Goal: Information Seeking & Learning: Learn about a topic

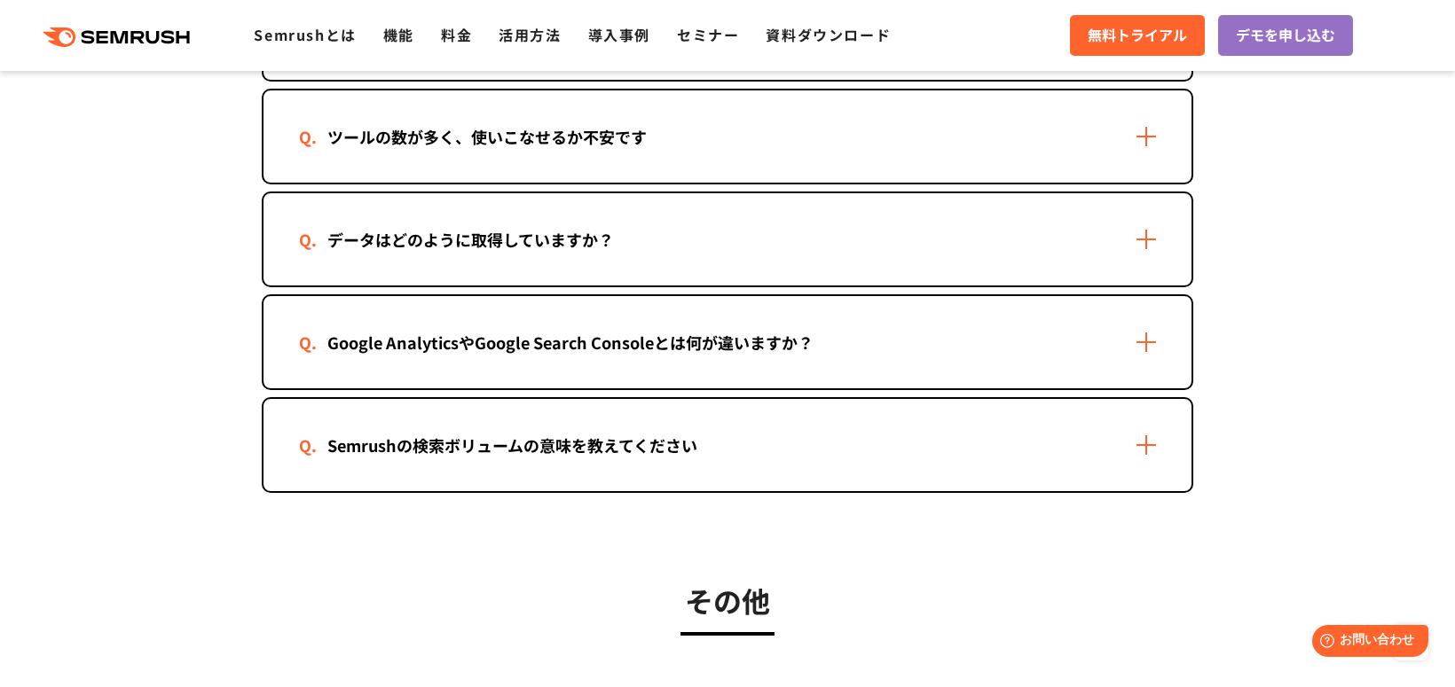
scroll to position [2927, 0]
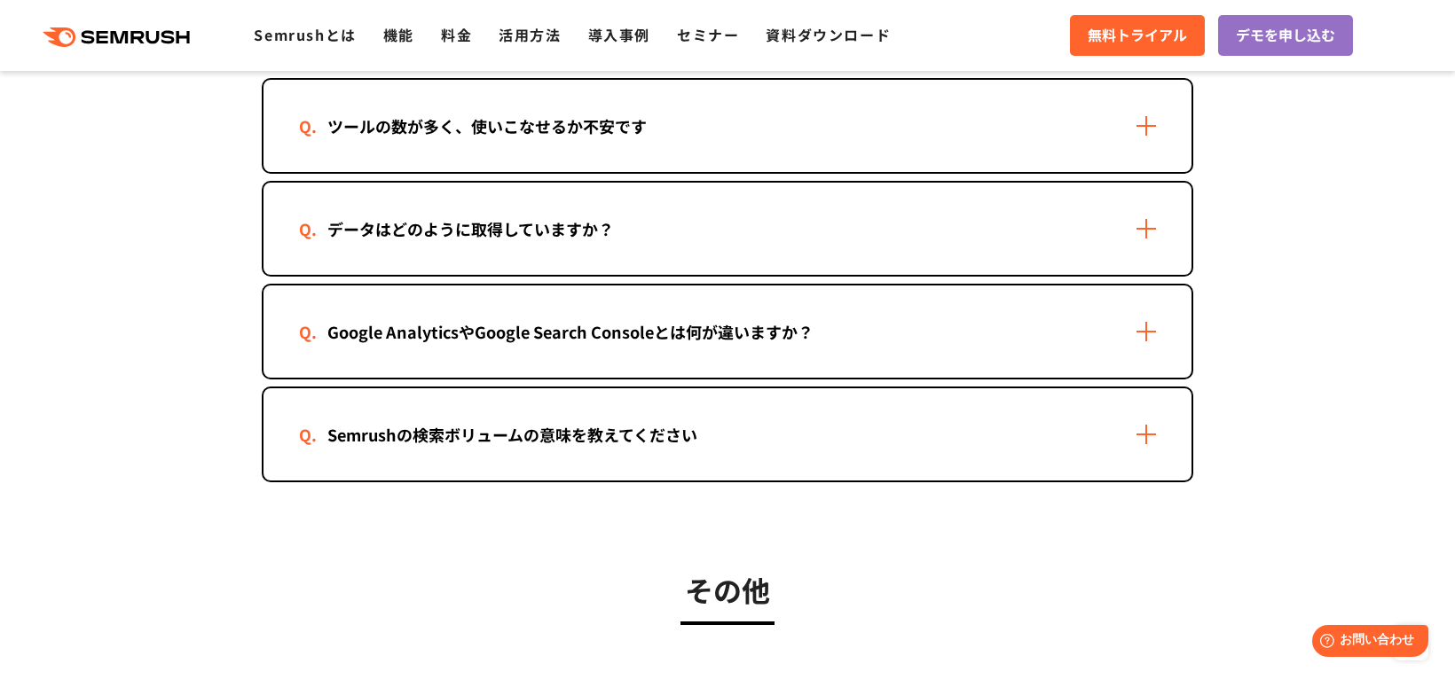
click at [1132, 330] on div "Google AnalyticsやGoogle Search Consoleとは何が違いますか？" at bounding box center [727, 332] width 928 height 92
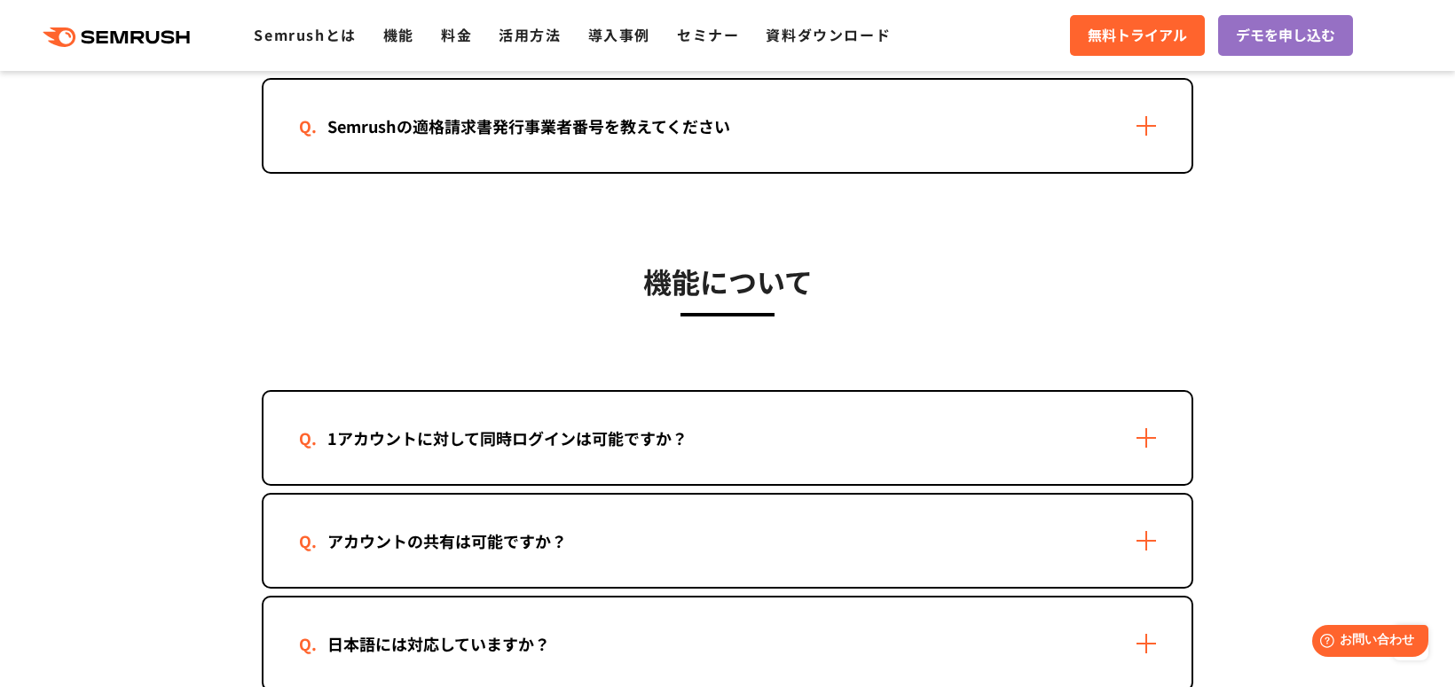
scroll to position [2218, 0]
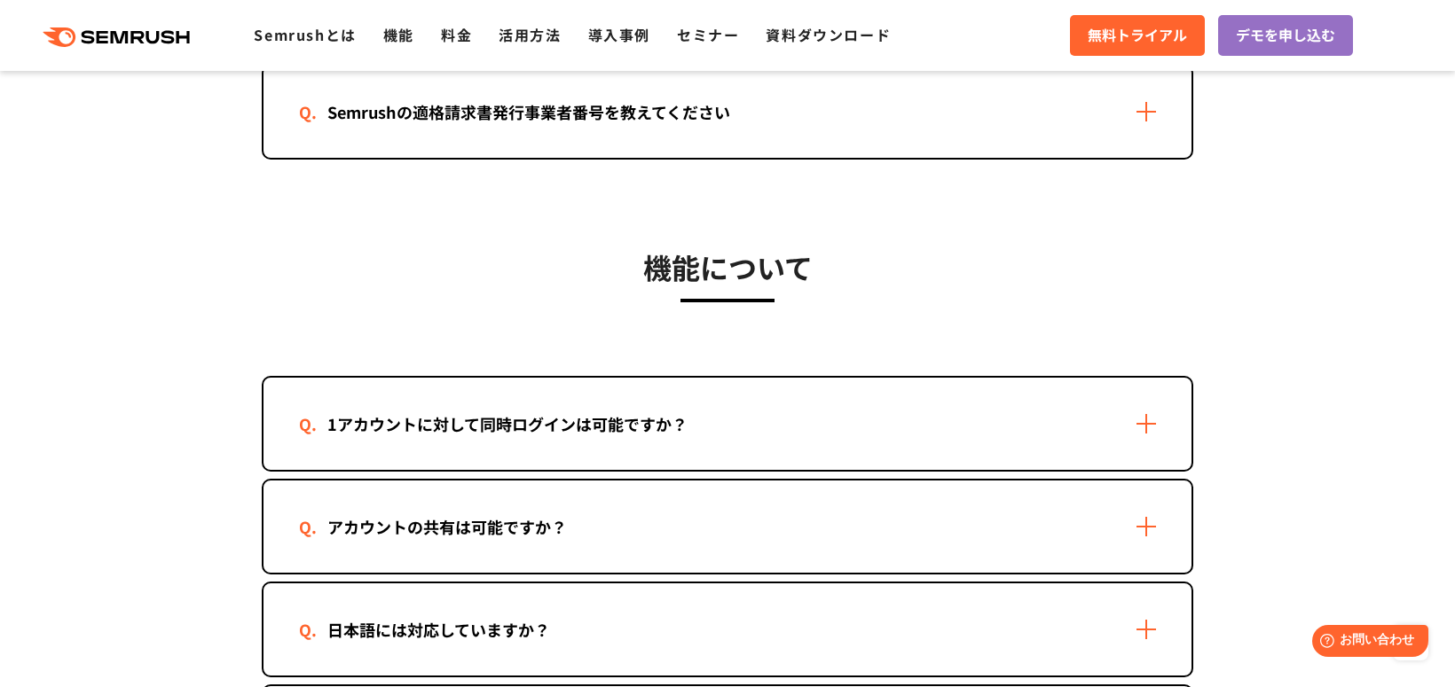
click at [708, 420] on div "1アカウントに対して同時ログインは可能ですか？" at bounding box center [507, 425] width 417 height 26
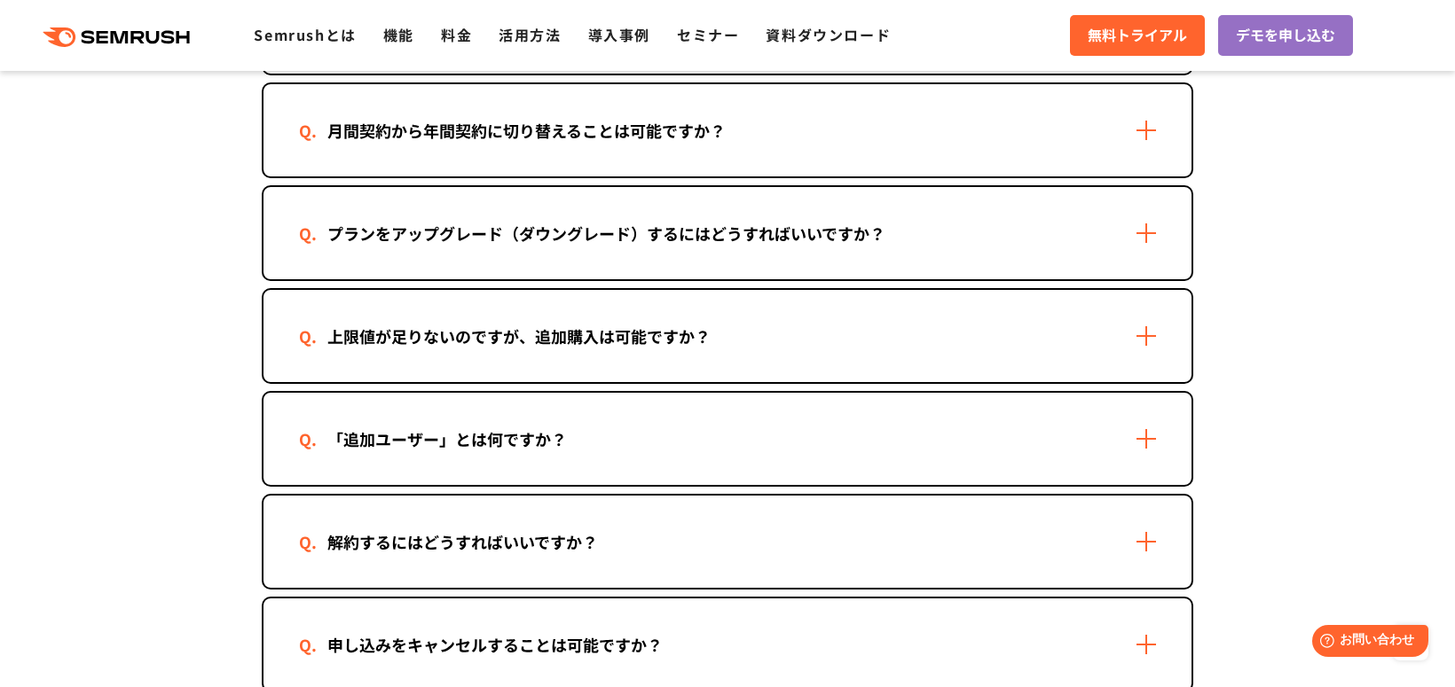
scroll to position [1242, 0]
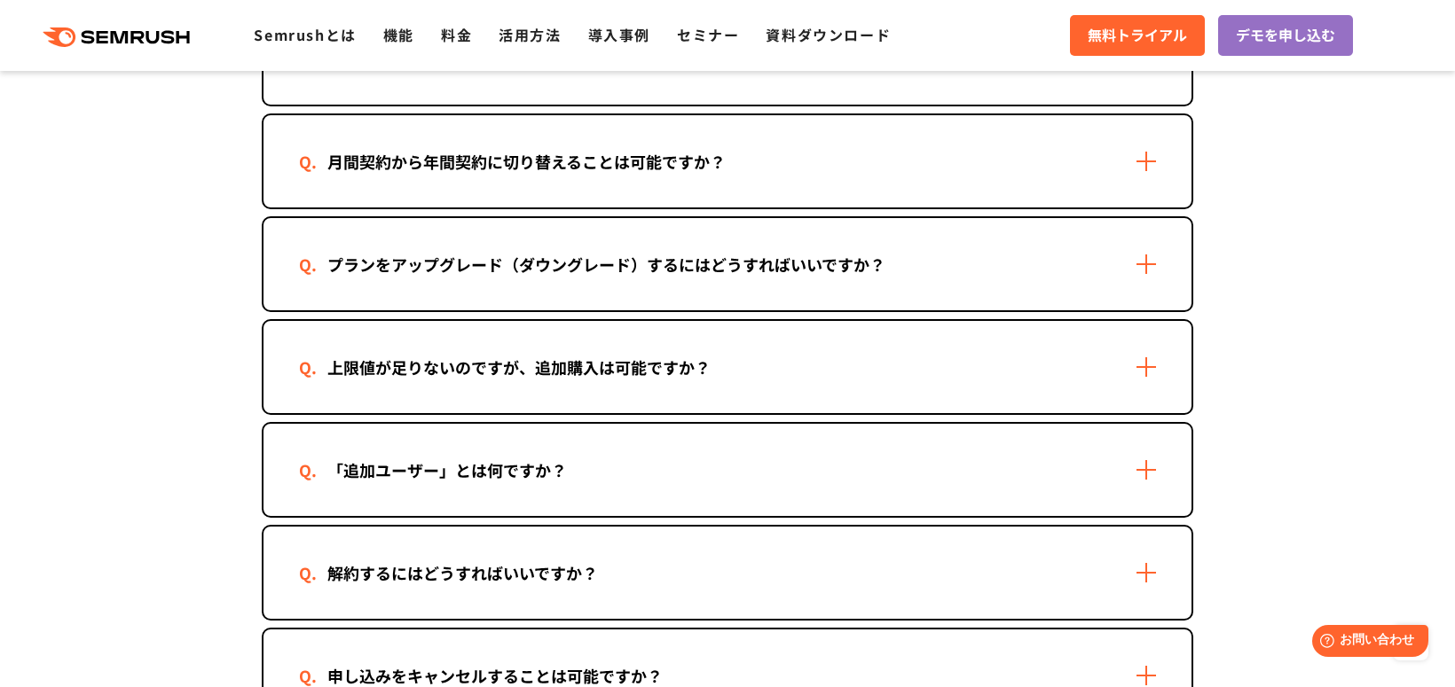
click at [777, 378] on div "上限値が足りないのですが、追加購入は可能ですか？" at bounding box center [727, 367] width 928 height 92
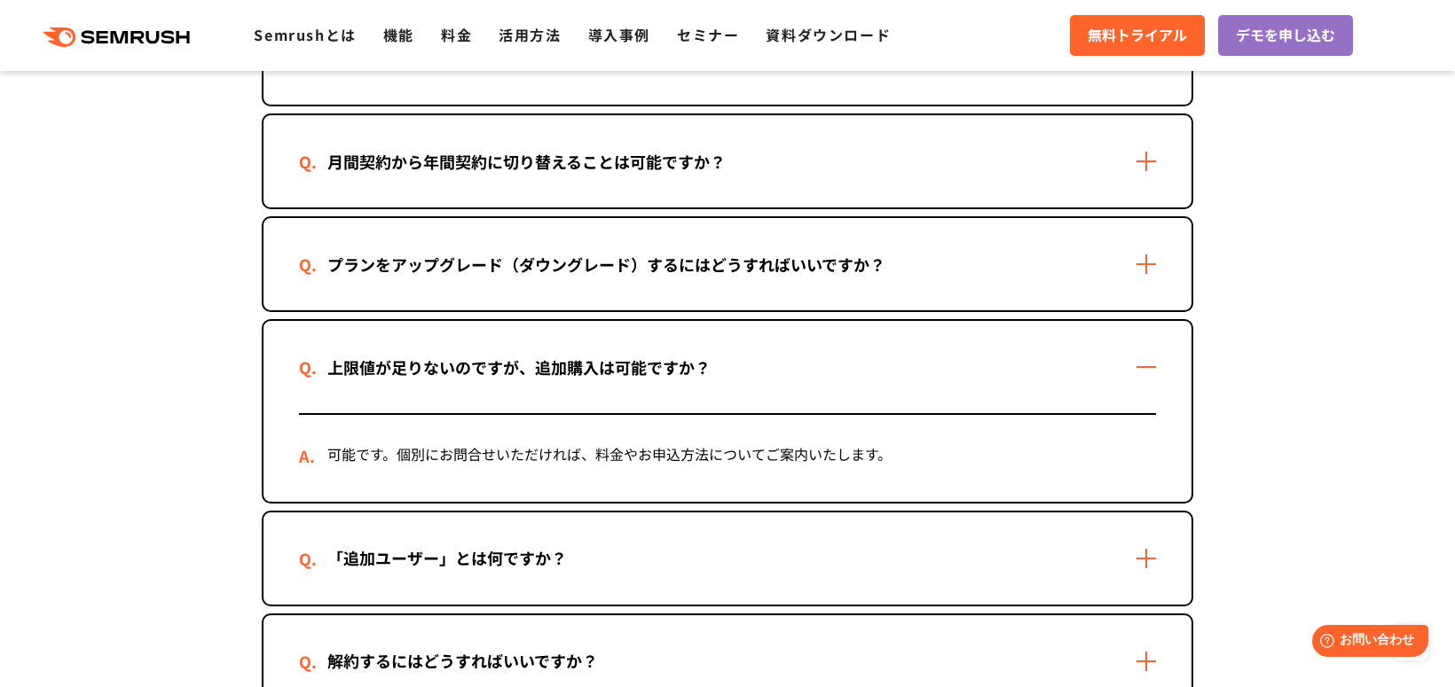
click at [777, 378] on div "上限値が足りないのですが、追加購入は可能ですか？" at bounding box center [727, 367] width 928 height 92
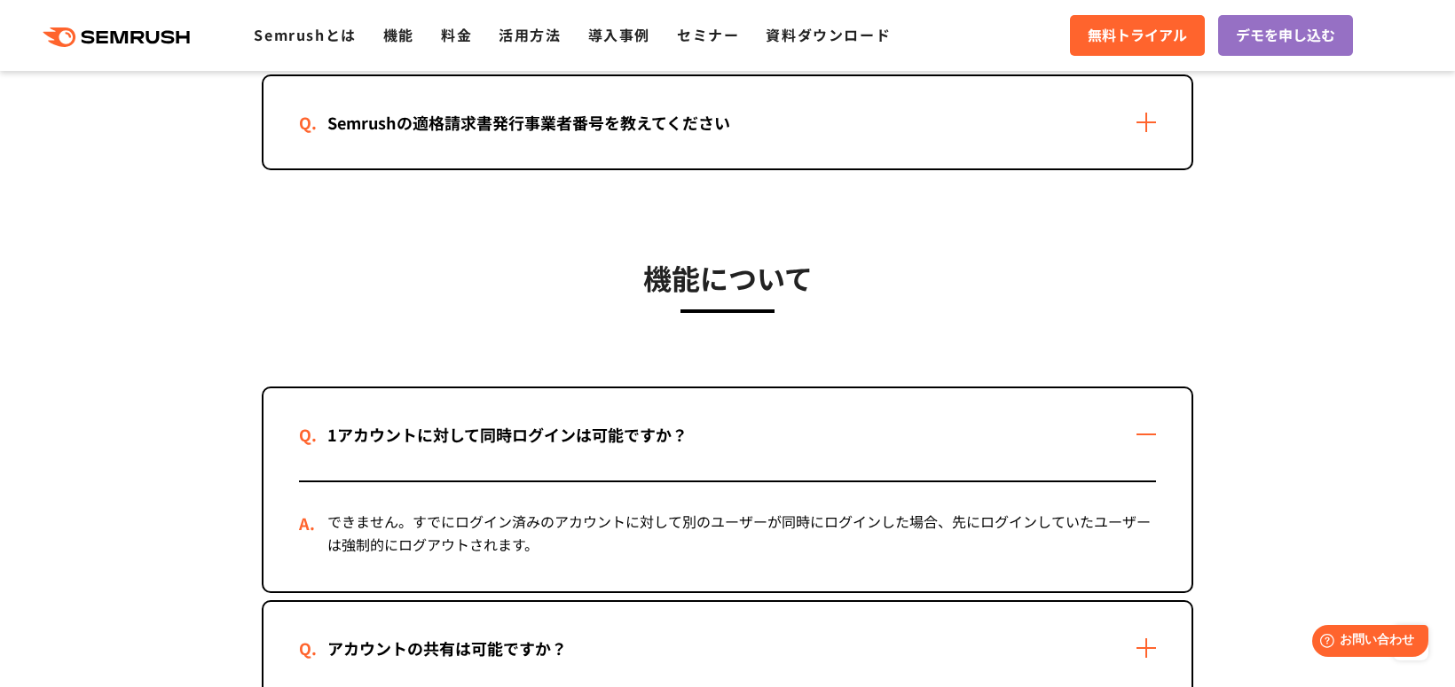
scroll to position [2218, 0]
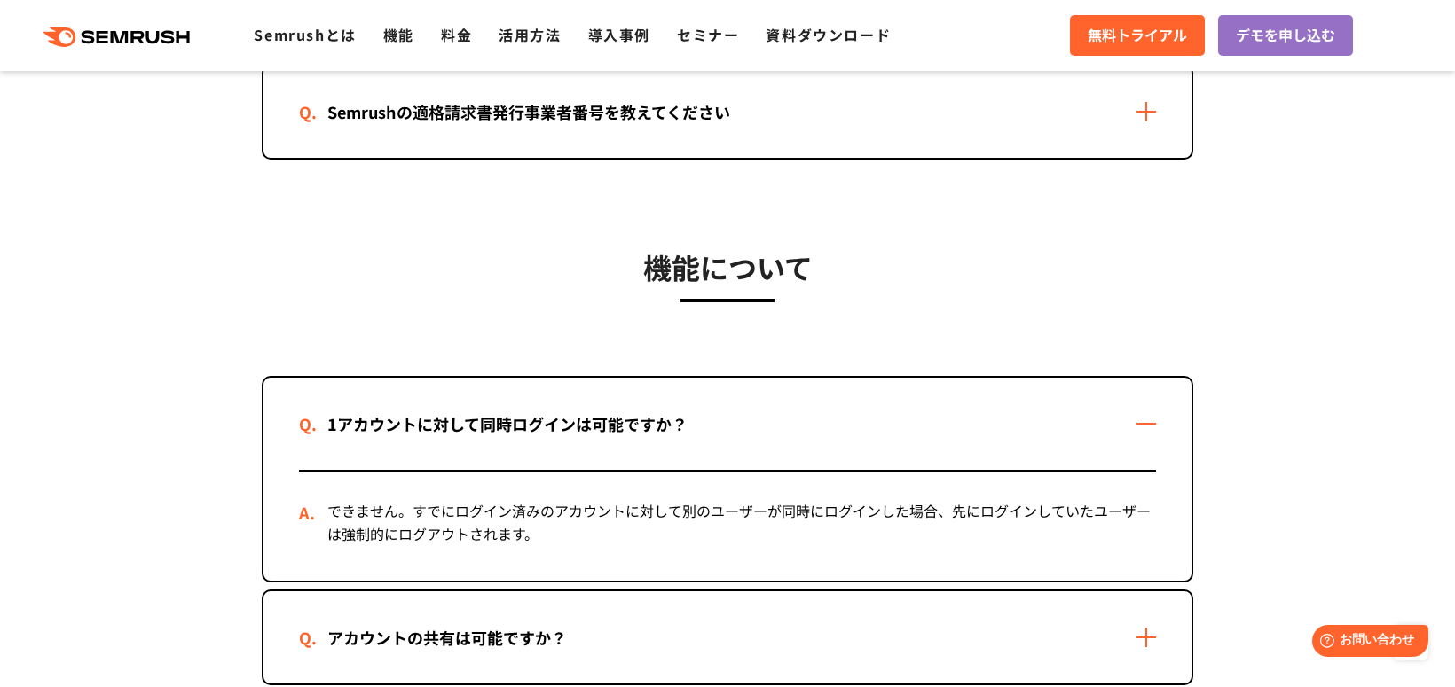
click at [375, 410] on div "1アカウントに対して同時ログインは可能ですか？" at bounding box center [727, 424] width 928 height 92
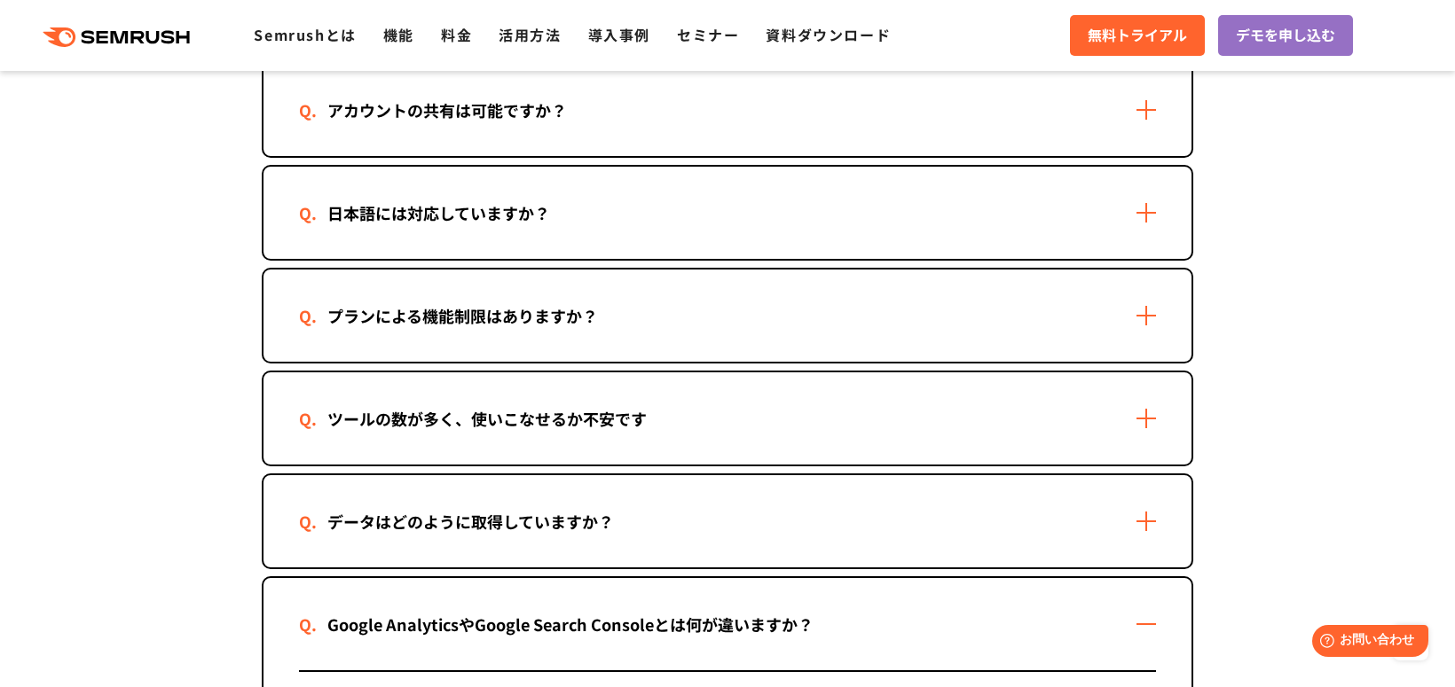
scroll to position [2661, 0]
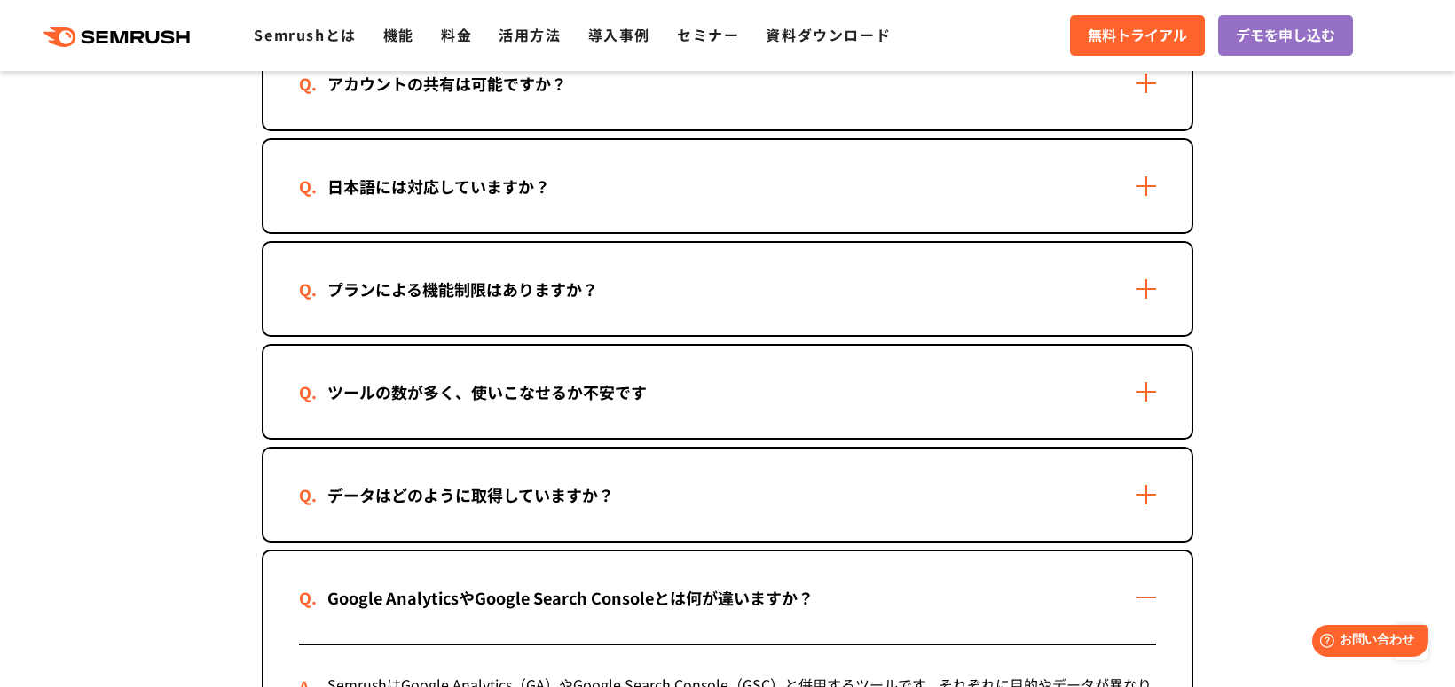
click at [635, 380] on div "ツールの数が多く、使いこなせるか不安です" at bounding box center [487, 393] width 376 height 26
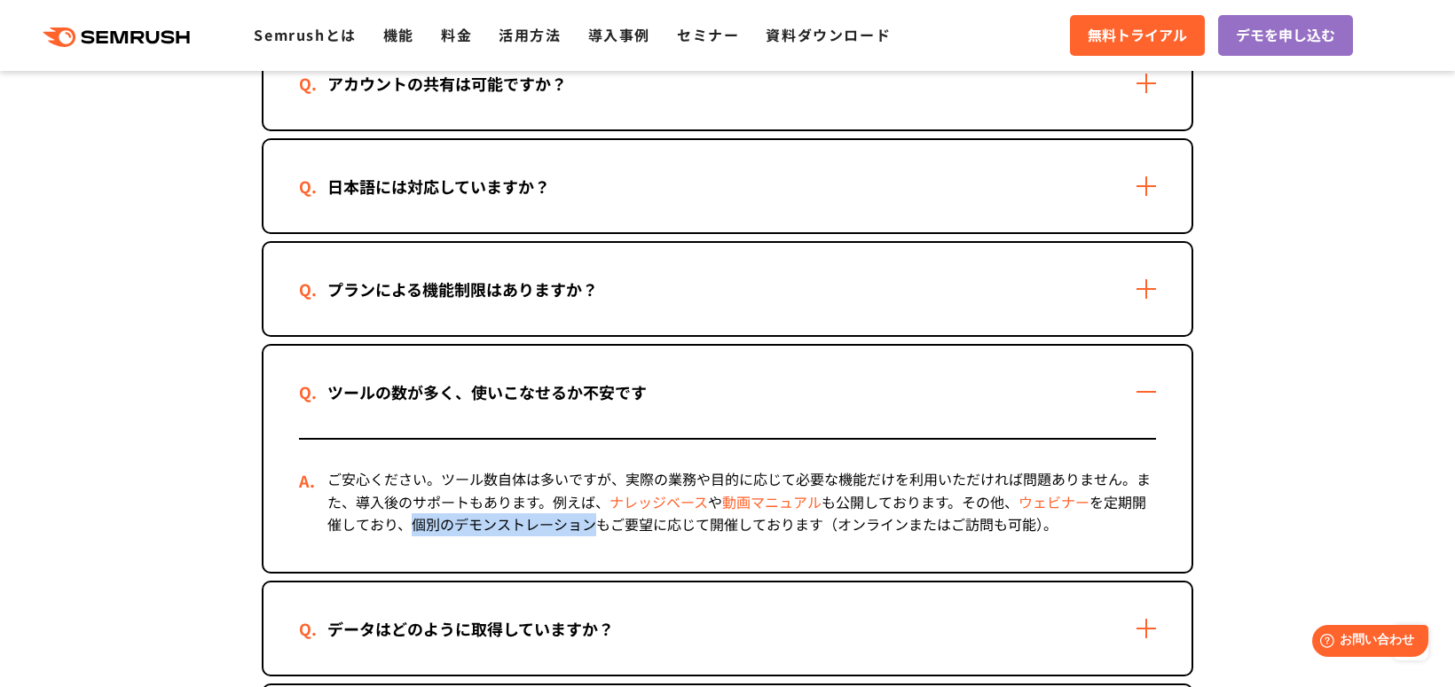
drag, startPoint x: 415, startPoint y: 524, endPoint x: 598, endPoint y: 530, distance: 182.8
click at [598, 530] on div "ご安心ください。ツール数自体は多いですが、実際の業務や目的に応じて必要な機能だけを利用いただければ問題ありません。また、導入後のサポートもあります。例えば、 …" at bounding box center [727, 506] width 857 height 132
click at [516, 569] on div "ご安心ください。ツール数自体は多いですが、実際の業務や目的に応じて必要な機能だけを利用いただければ問題ありません。また、導入後のサポートもあります。例えば、 …" at bounding box center [727, 506] width 857 height 132
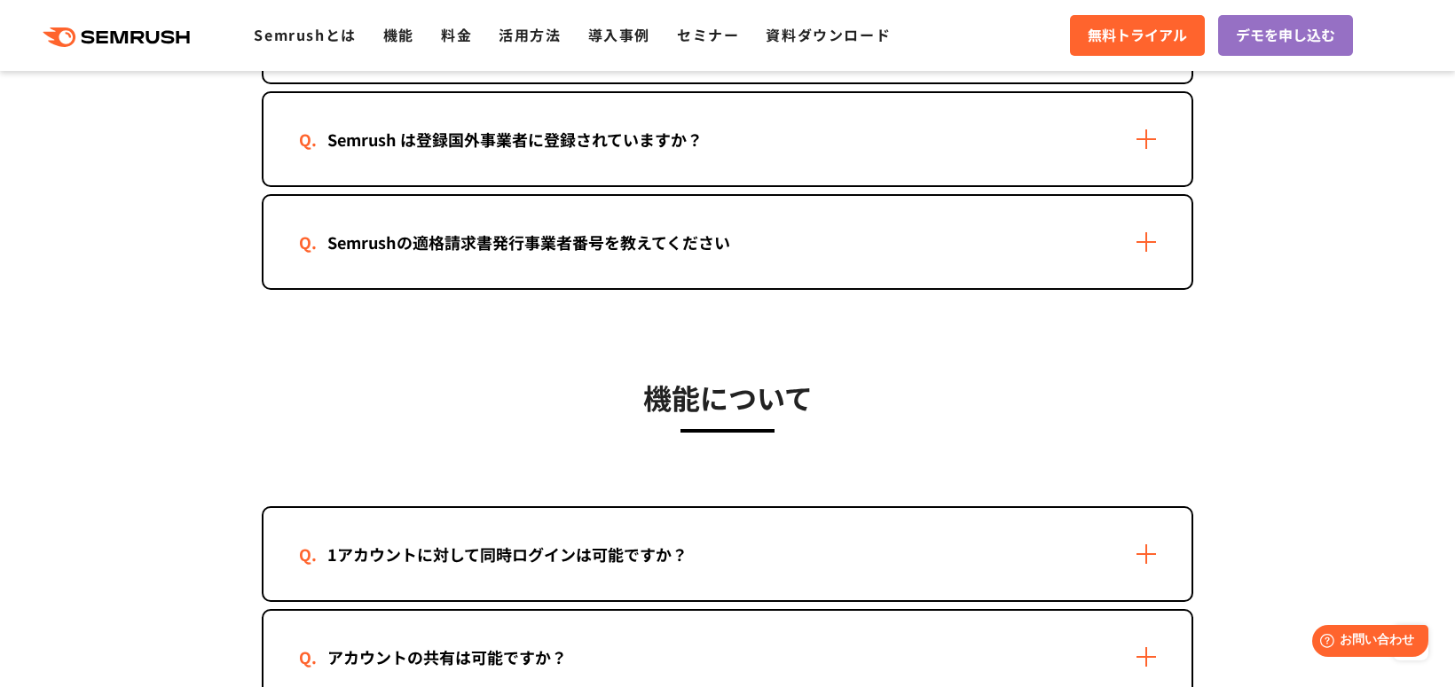
scroll to position [2040, 0]
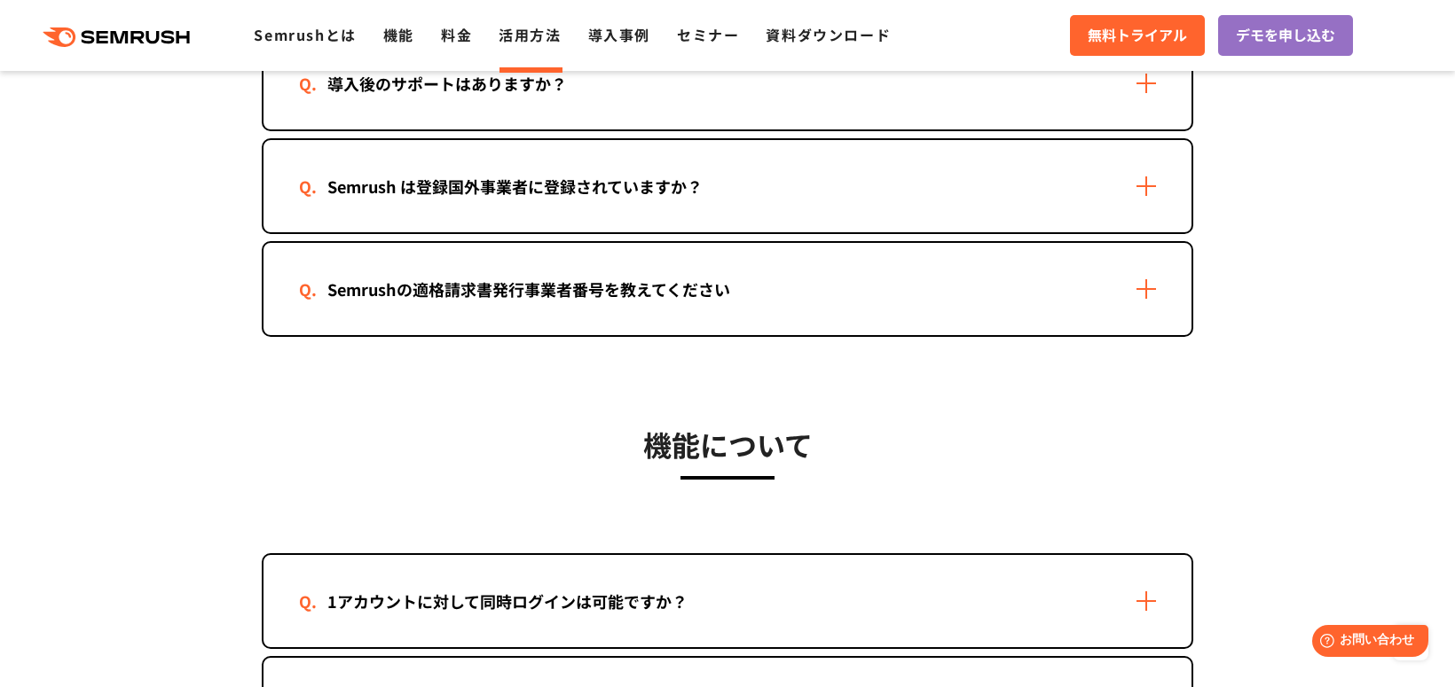
click at [539, 33] on link "活用方法" at bounding box center [530, 34] width 62 height 21
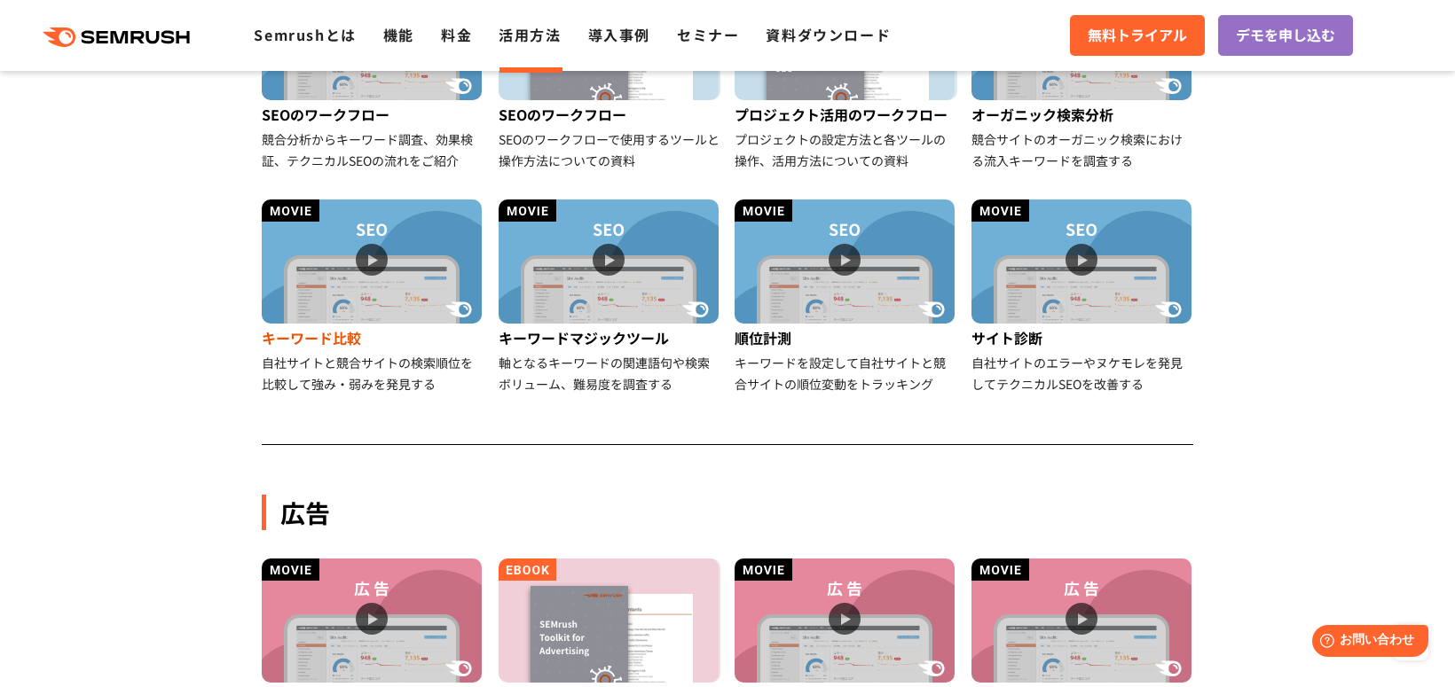
scroll to position [444, 0]
